Goal: Task Accomplishment & Management: Use online tool/utility

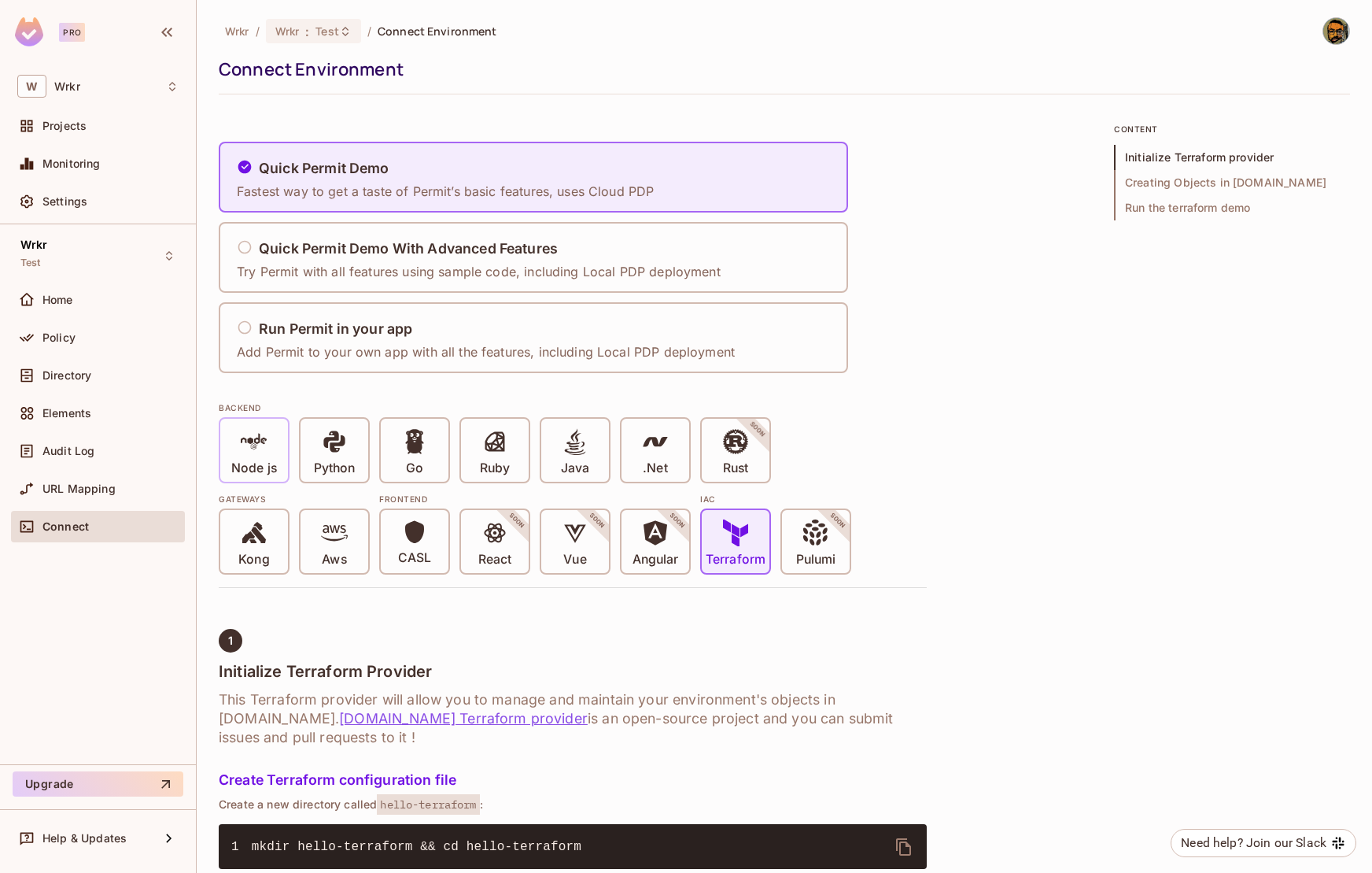
scroll to position [461, 0]
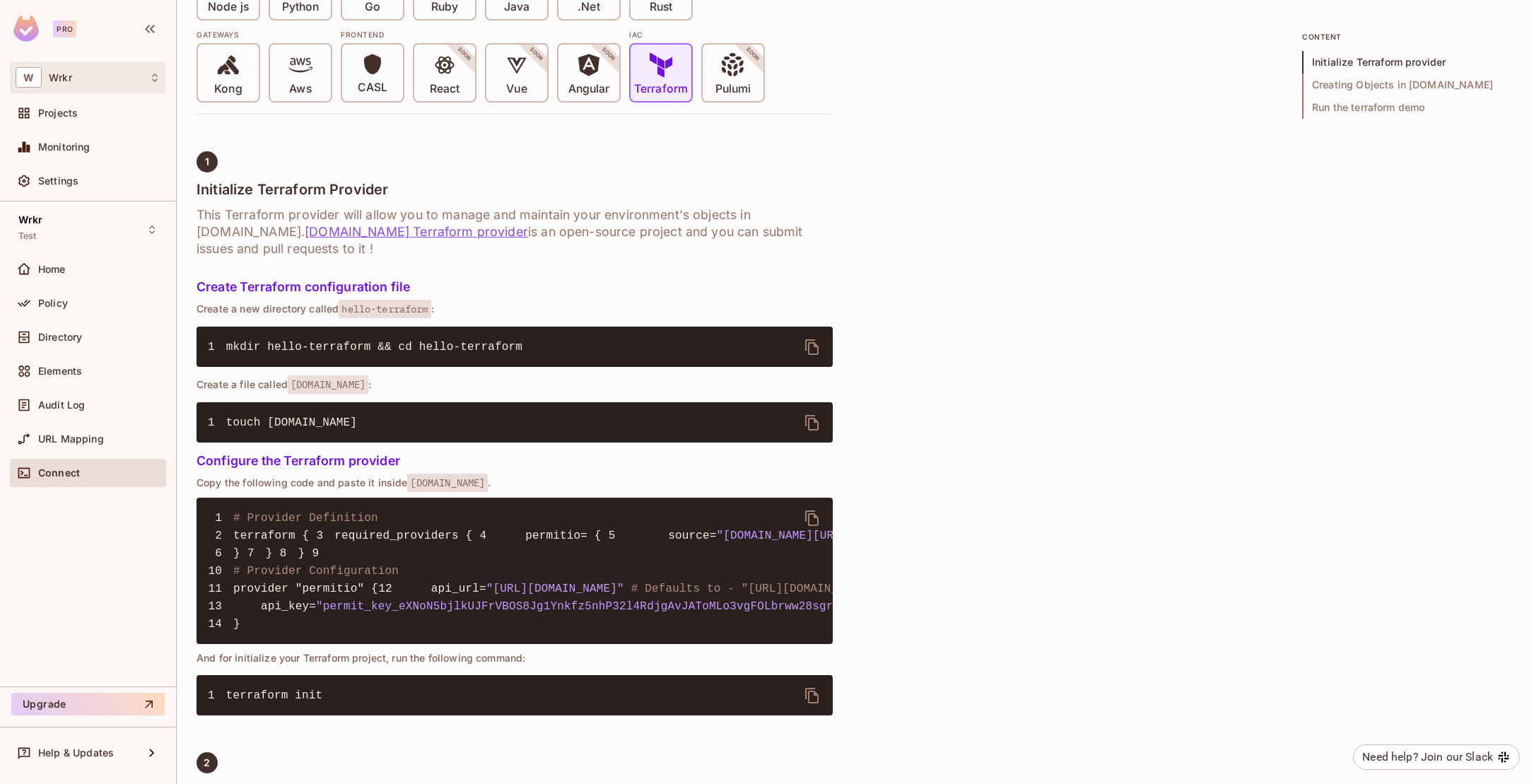
click at [83, 83] on div "W Wrkr" at bounding box center [88, 77] width 145 height 21
click at [102, 245] on div at bounding box center [767, 392] width 1534 height 784
click at [74, 304] on div "Policy" at bounding box center [99, 303] width 123 height 11
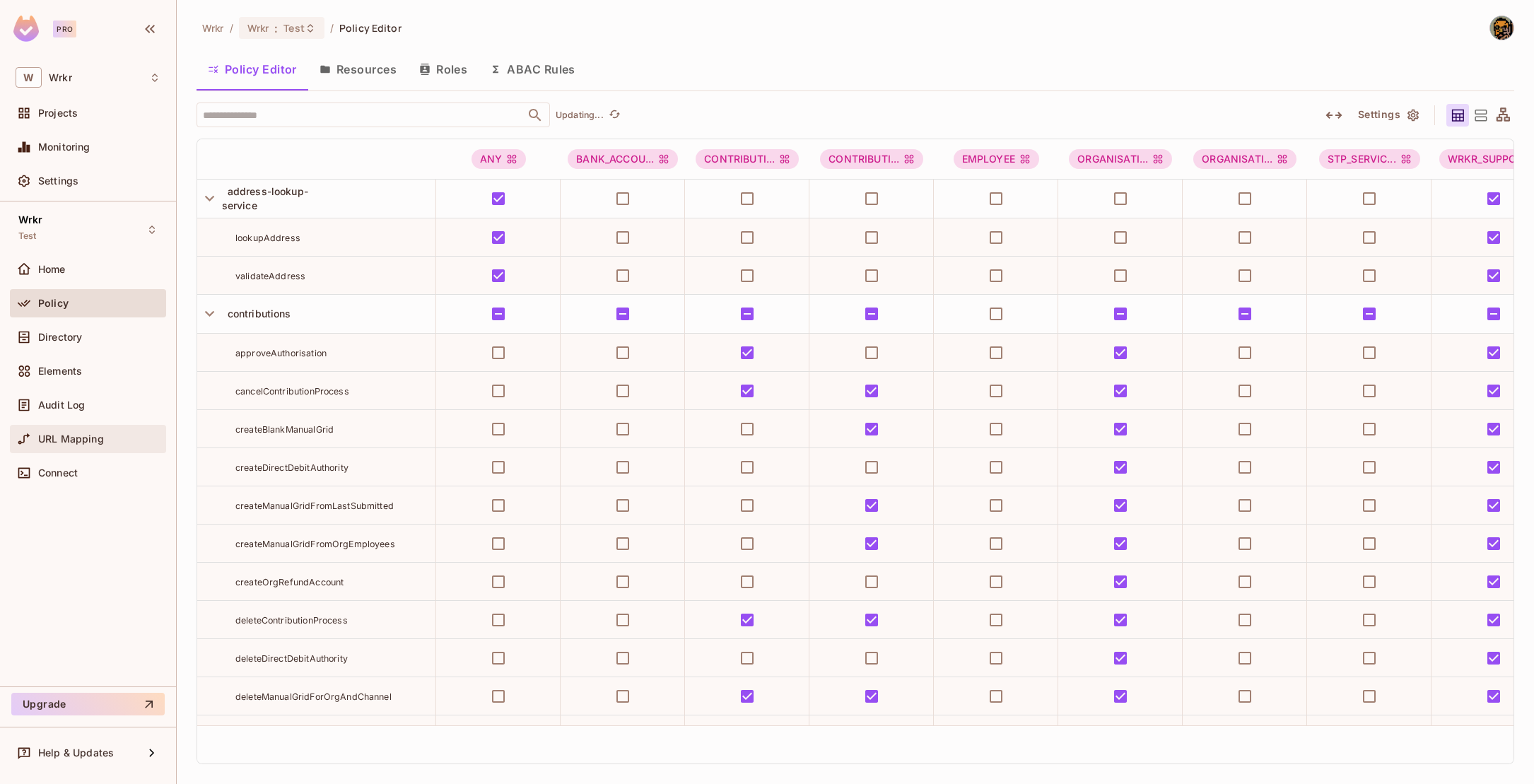
click at [113, 443] on div "URL Mapping" at bounding box center [99, 439] width 123 height 11
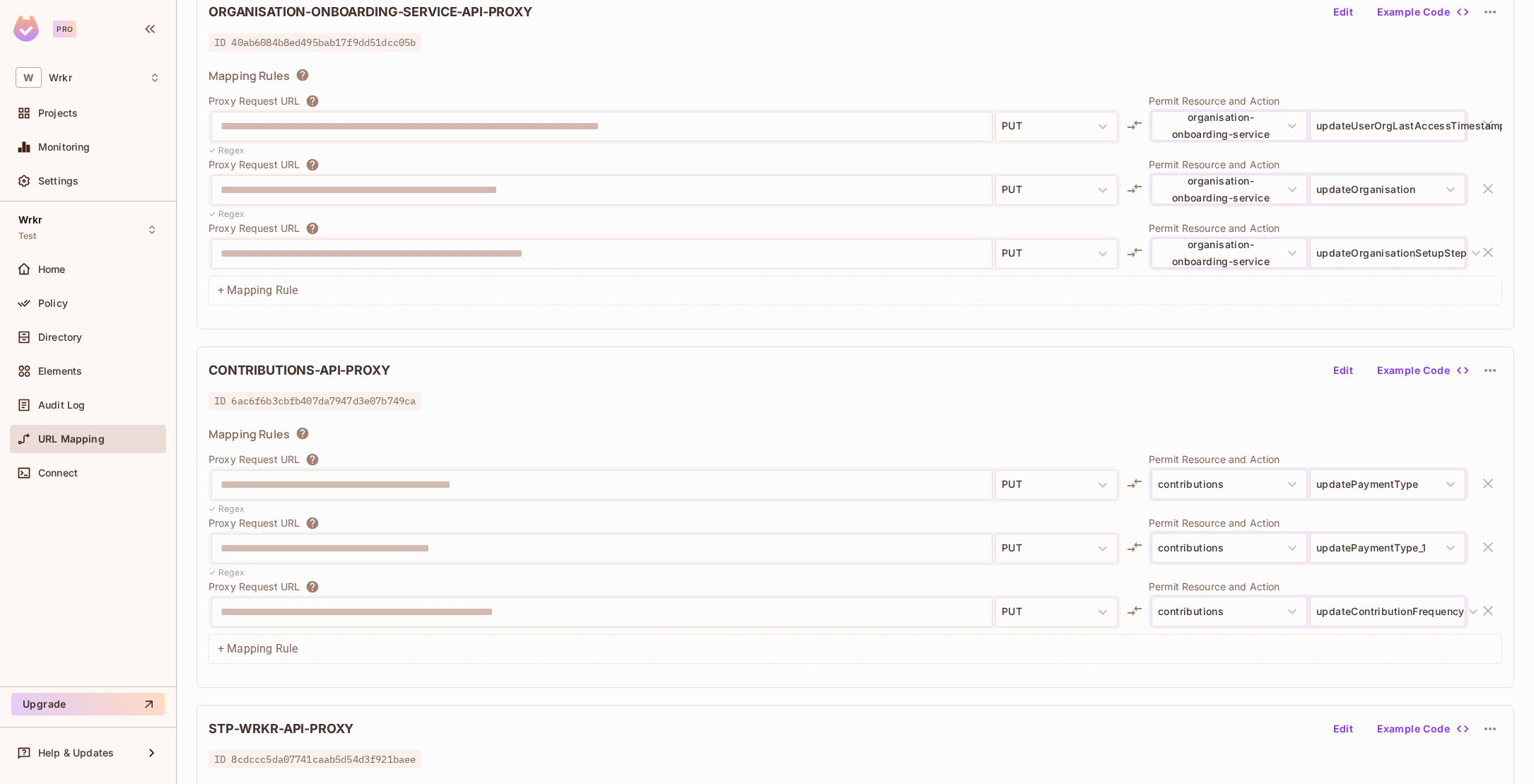
scroll to position [154, 0]
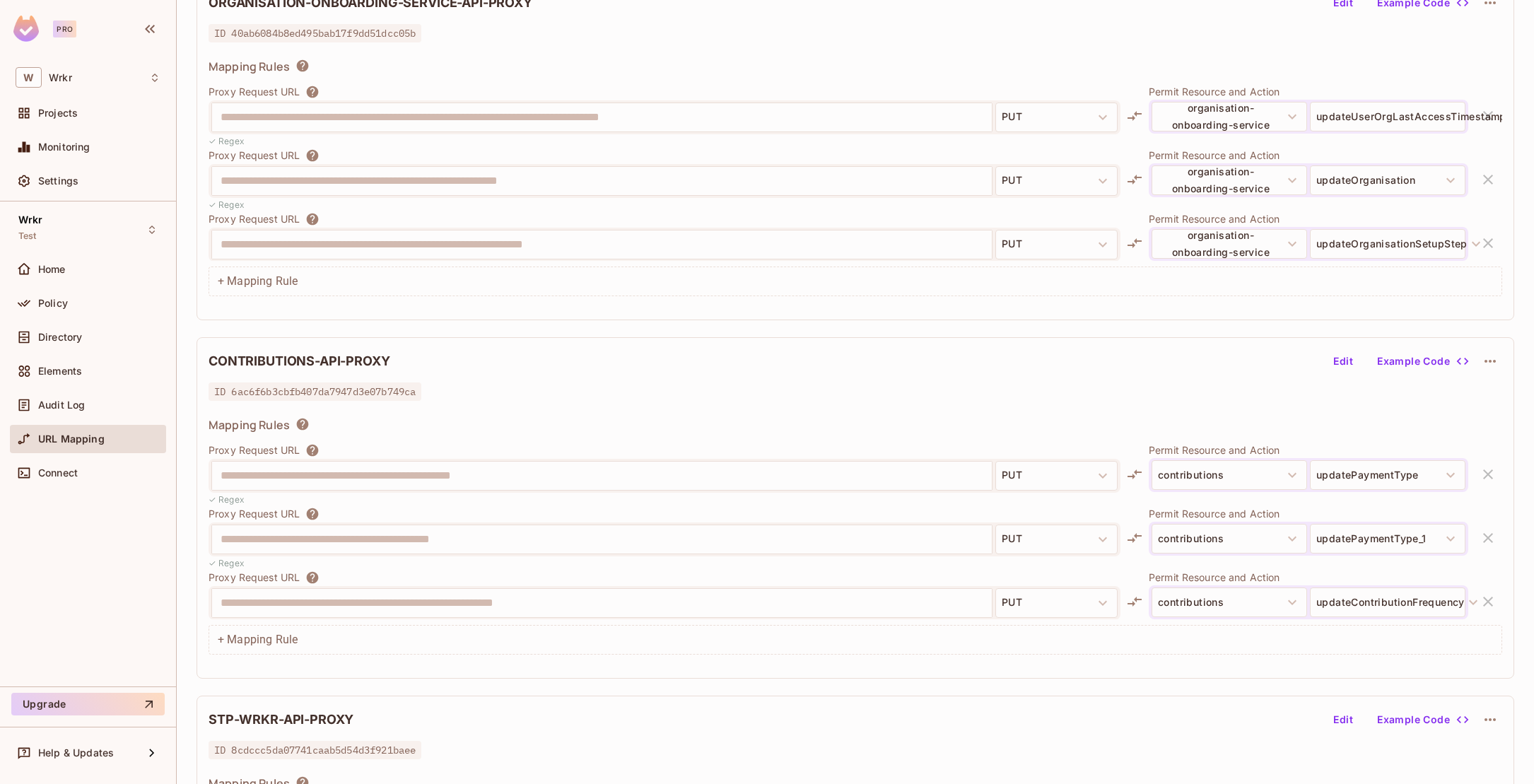
click at [549, 525] on div "**********" at bounding box center [602, 539] width 780 height 28
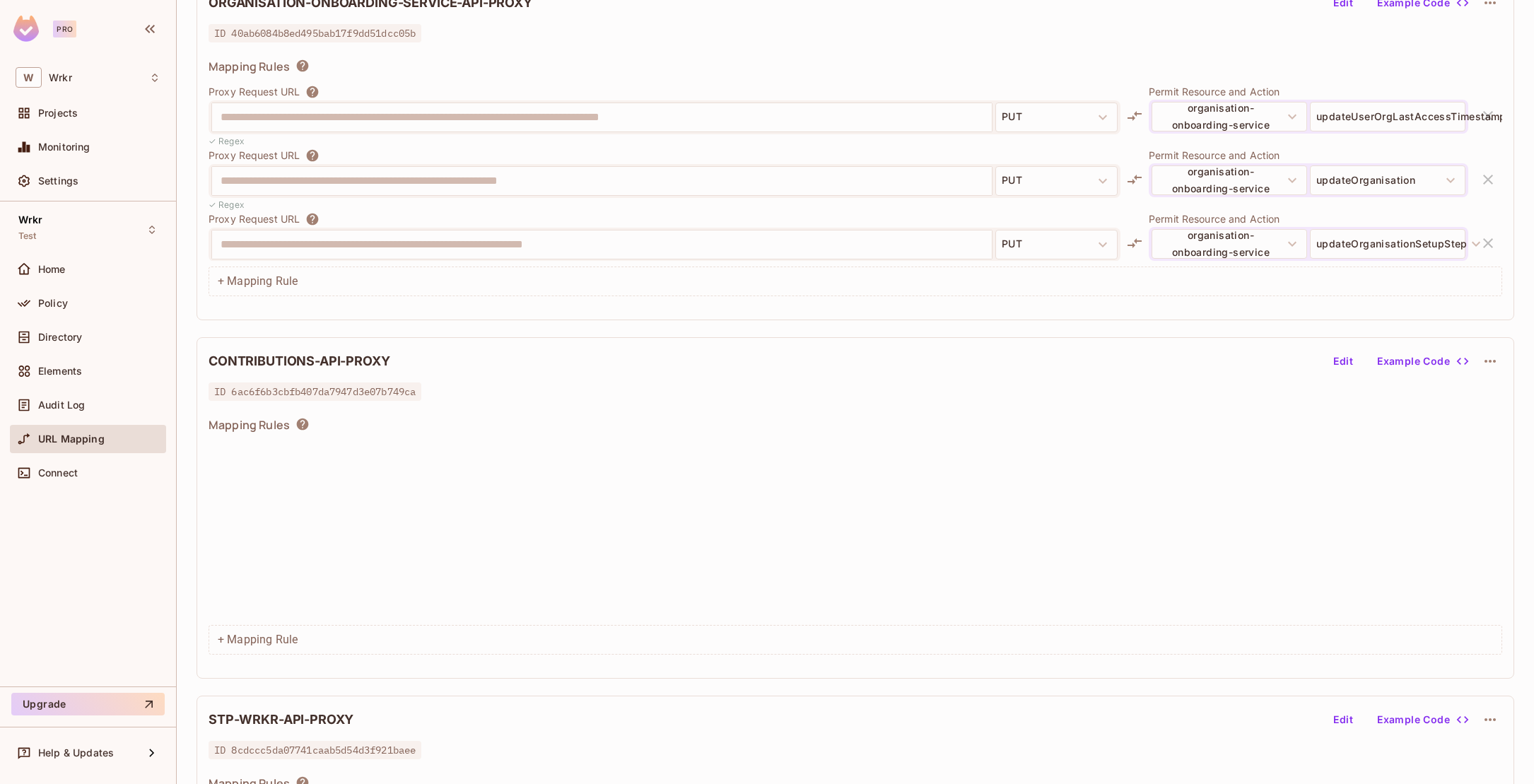
scroll to position [1695, 0]
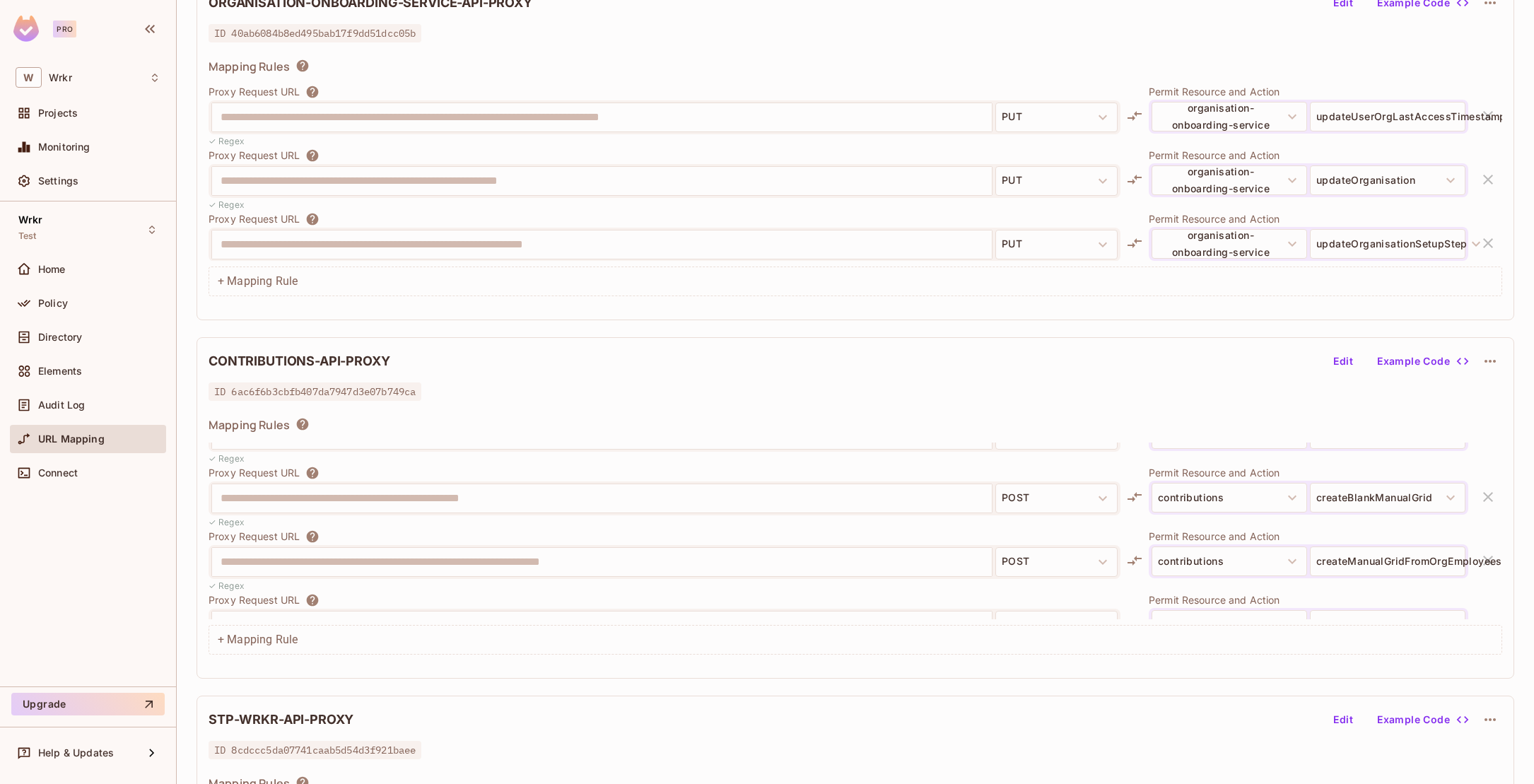
click at [633, 547] on div "**********" at bounding box center [602, 562] width 780 height 28
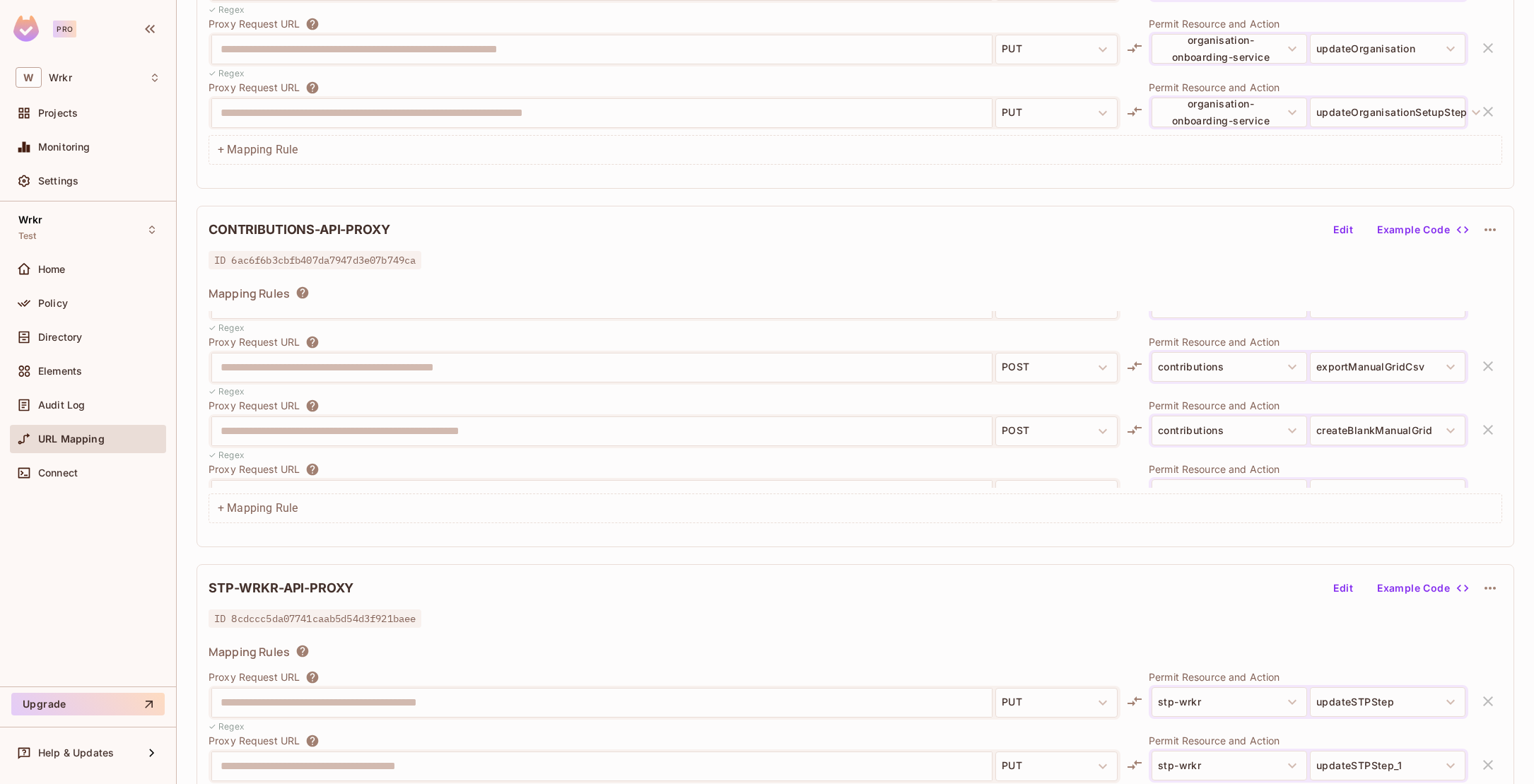
scroll to position [1601, 0]
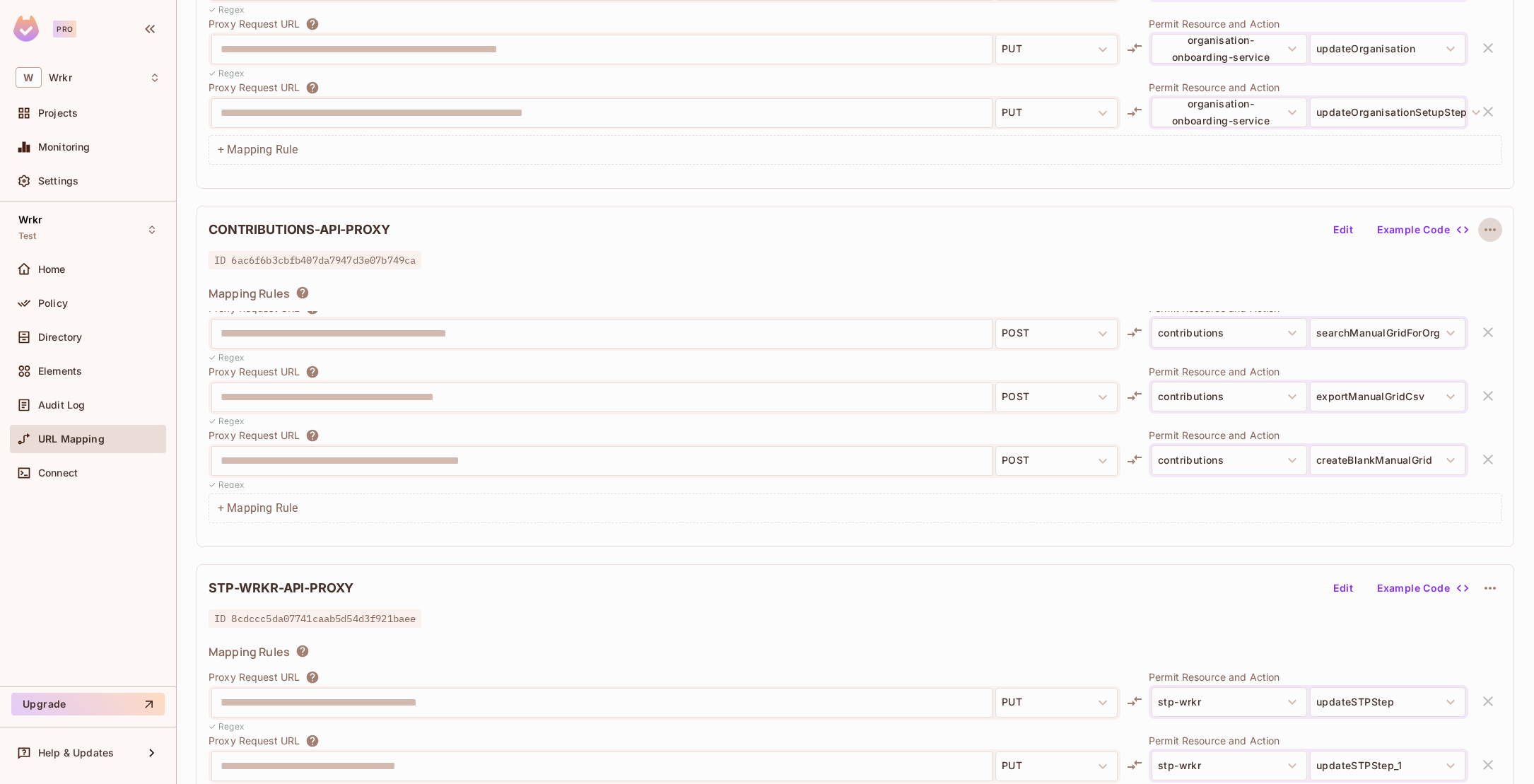
click at [1232, 225] on icon "button" at bounding box center [1491, 229] width 17 height 17
click at [1232, 258] on div at bounding box center [767, 392] width 1534 height 784
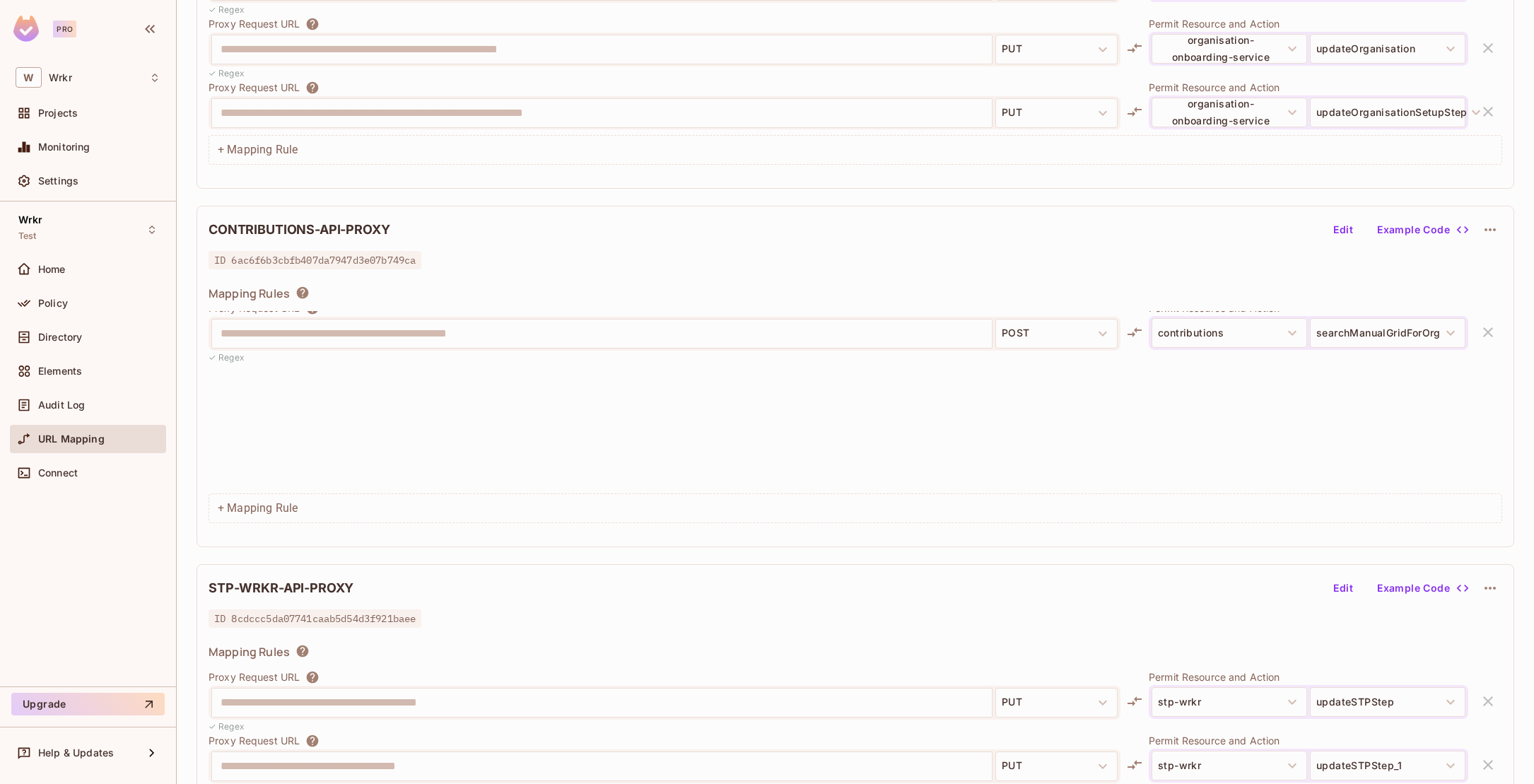
scroll to position [1334, 0]
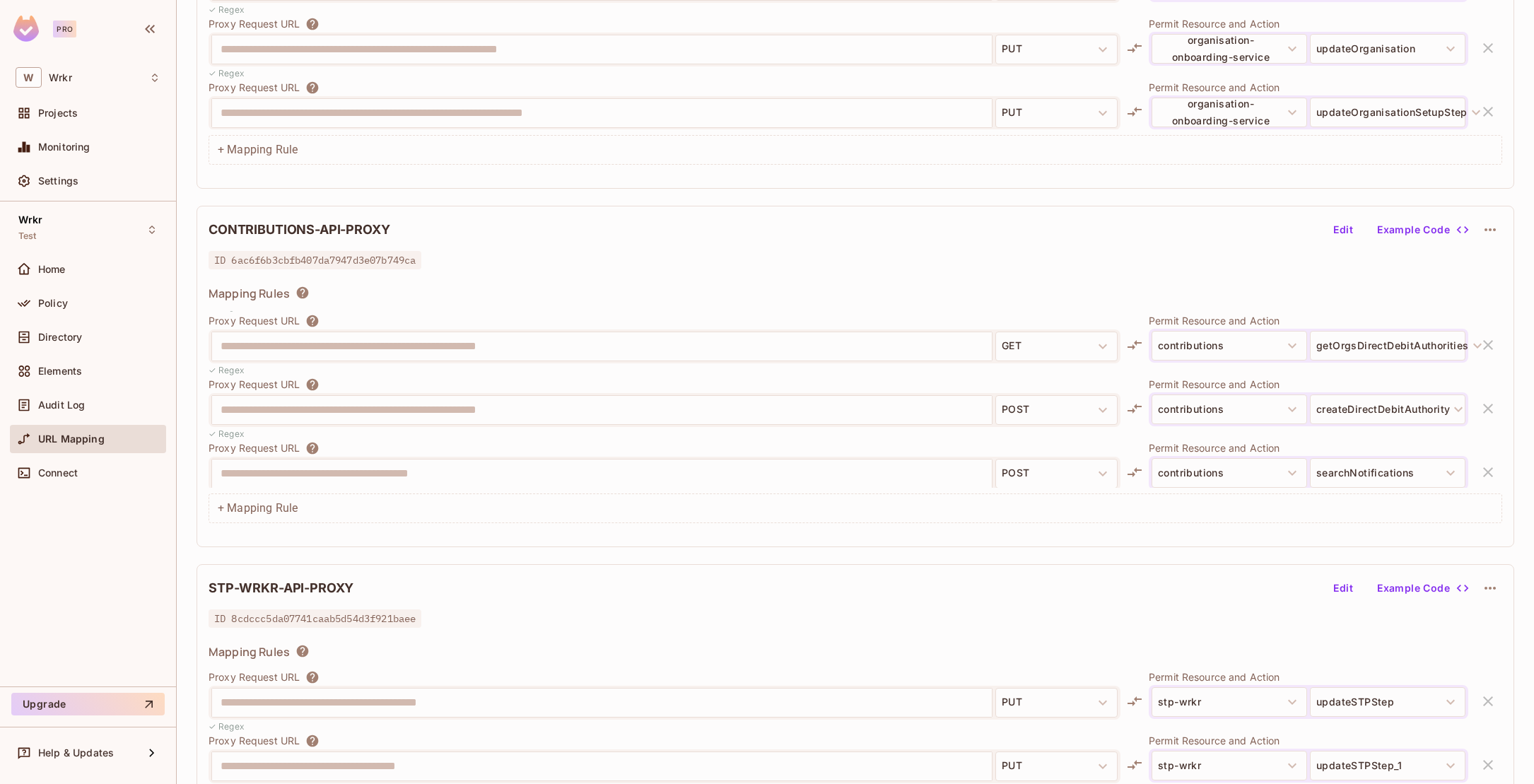
click at [546, 376] on div "✓ Regex" at bounding box center [664, 370] width 912 height 13
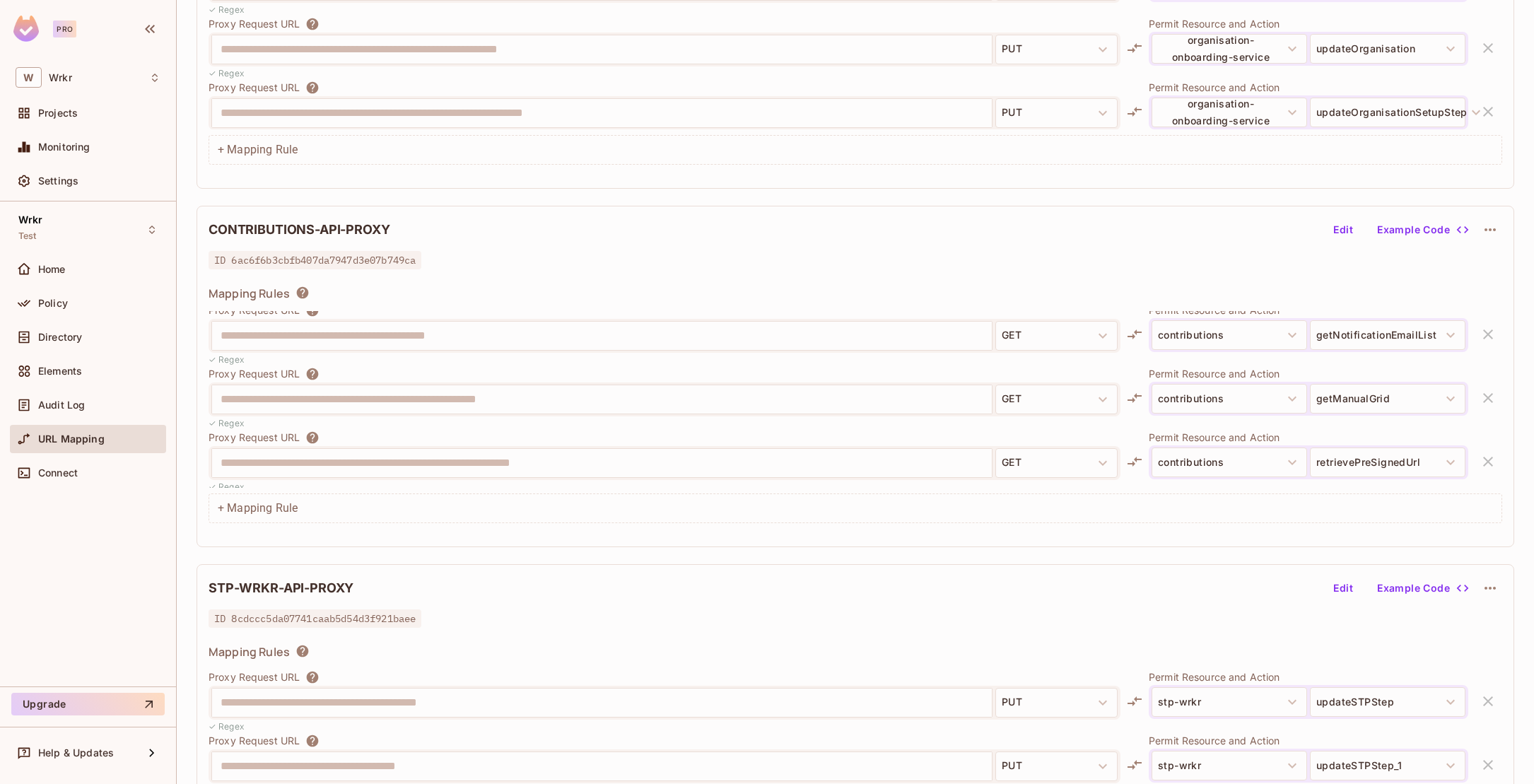
scroll to position [3515, 0]
